Goal: Check status: Check status

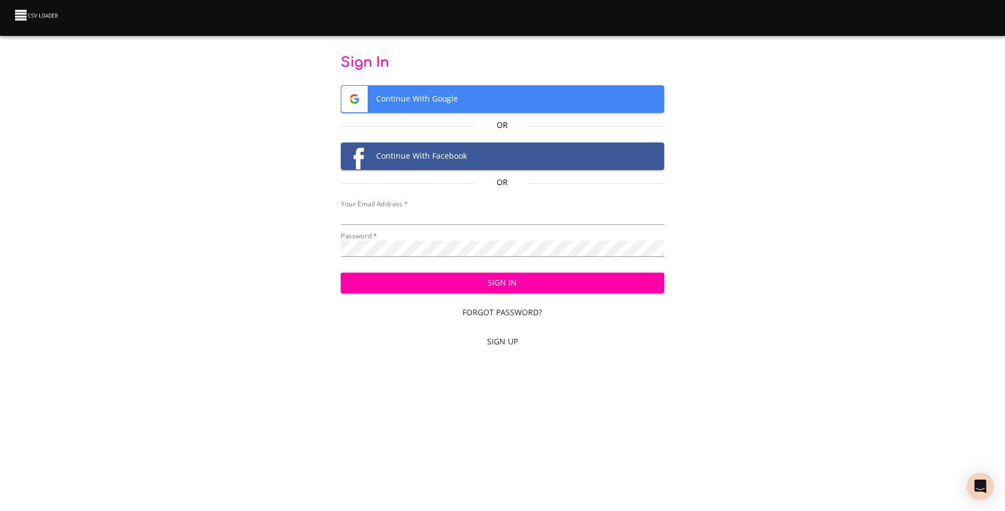
type input "[EMAIL_ADDRESS][DOMAIN_NAME]"
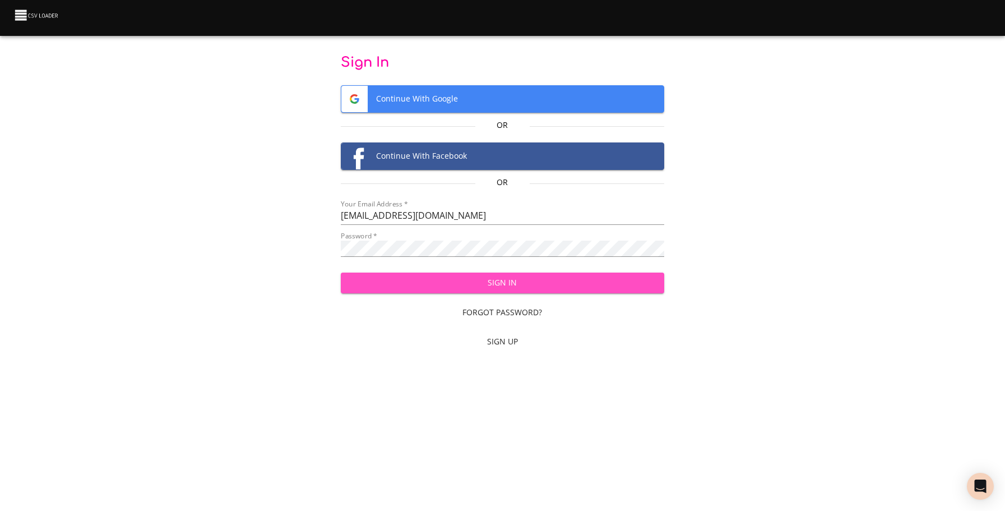
click at [483, 286] on span "Sign In" at bounding box center [502, 283] width 305 height 14
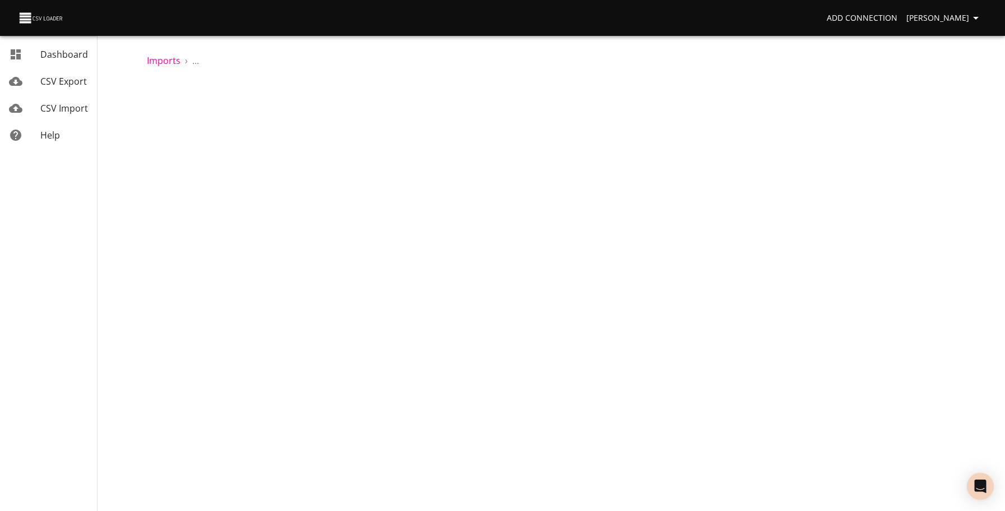
scroll to position [536, 0]
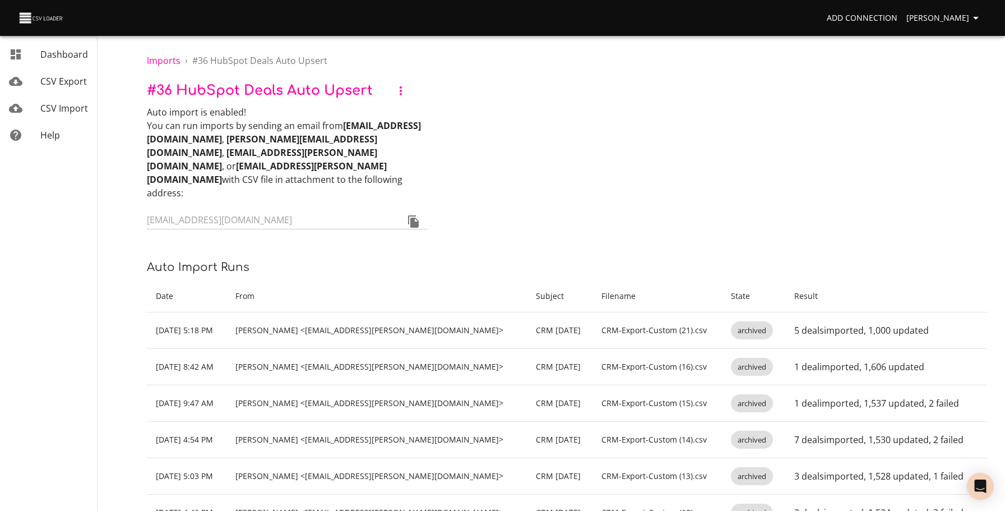
click at [74, 52] on span "Dashboard" at bounding box center [64, 54] width 48 height 12
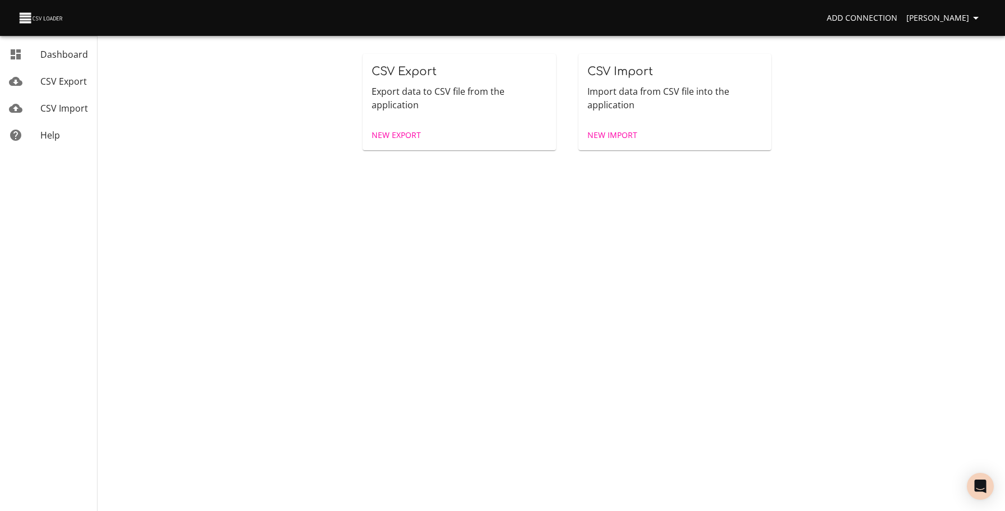
click at [55, 106] on span "CSV Import" at bounding box center [64, 108] width 48 height 12
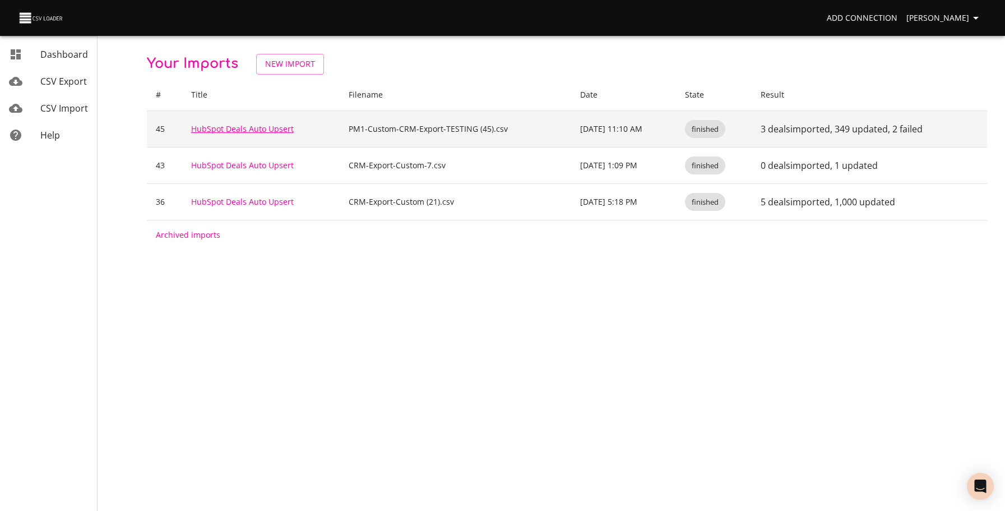
click at [248, 128] on link "HubSpot Deals Auto Upsert" at bounding box center [242, 128] width 103 height 11
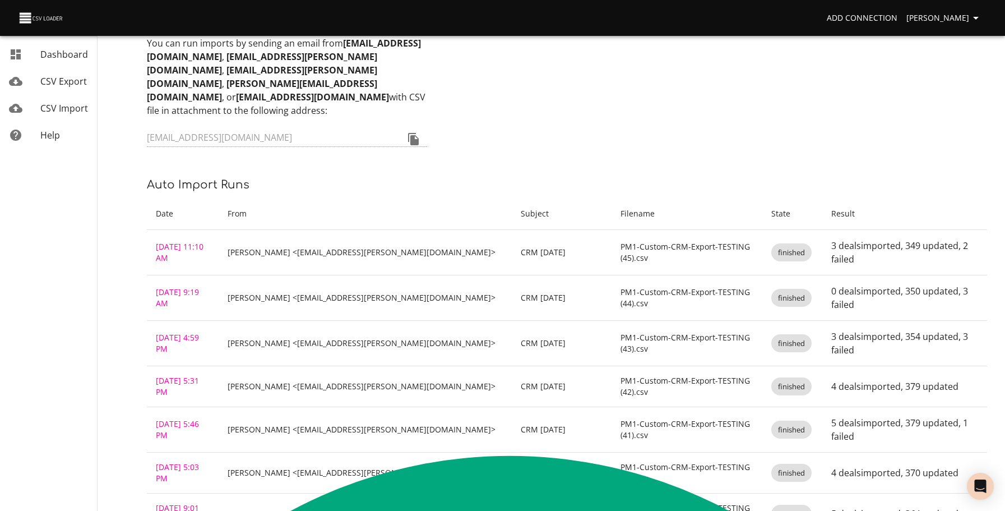
scroll to position [81, 0]
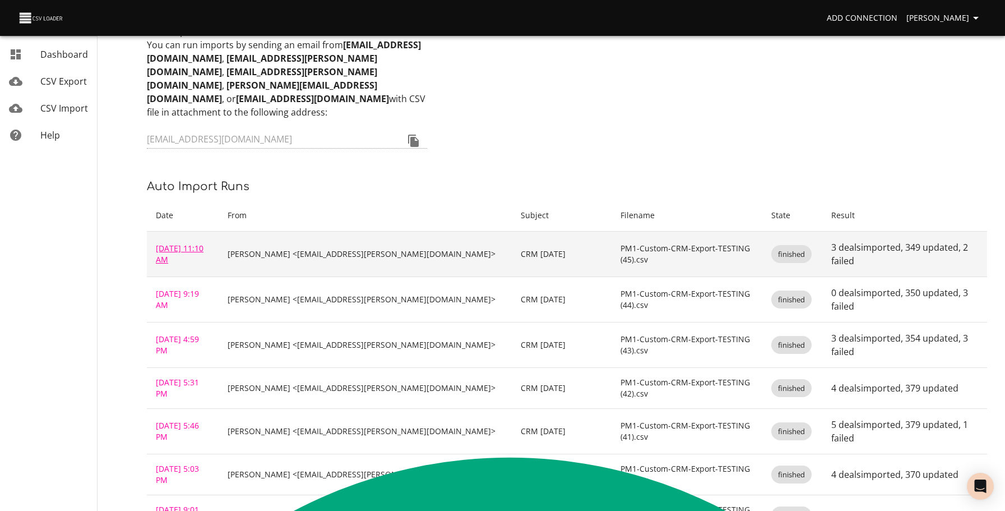
click at [194, 243] on link "[DATE] 11:10 AM" at bounding box center [180, 254] width 48 height 22
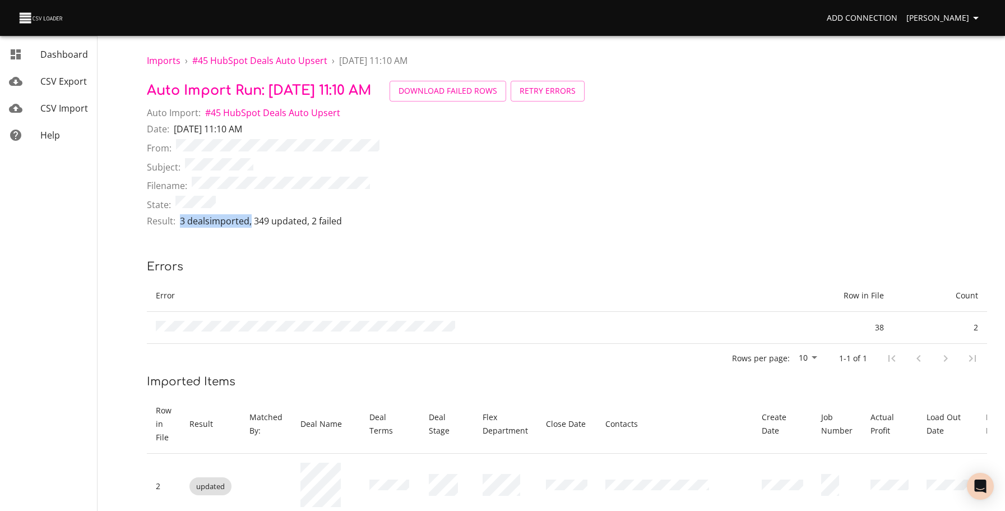
drag, startPoint x: 179, startPoint y: 214, endPoint x: 252, endPoint y: 221, distance: 72.7
type textarea "3 deals imported,"
click at [252, 221] on p "3 deals imported , 349 updated , 2 failed" at bounding box center [261, 220] width 162 height 13
